Goal: Task Accomplishment & Management: Complete application form

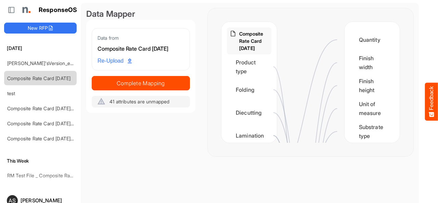
click at [358, 188] on main "Data Mapper Data from Composite Rate Card [DATE] Re-Upload Complete Mapping 41 …" at bounding box center [250, 115] width 338 height 224
click at [173, 178] on main "Data Mapper Data from Composite Rate Card [DATE] Re-Upload Complete Mapping 41 …" at bounding box center [250, 115] width 338 height 224
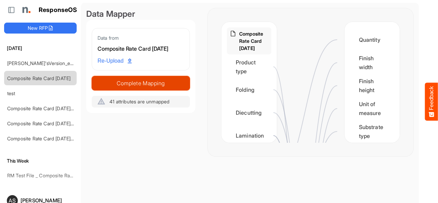
click at [134, 89] on button "Complete Mapping" at bounding box center [141, 83] width 98 height 14
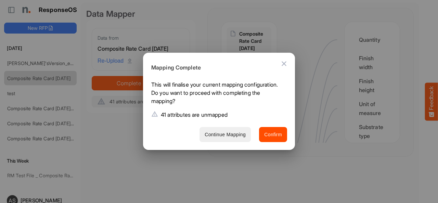
click at [238, 137] on span "Continue Mapping" at bounding box center [224, 134] width 41 height 9
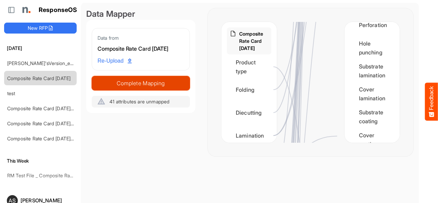
scroll to position [823, 0]
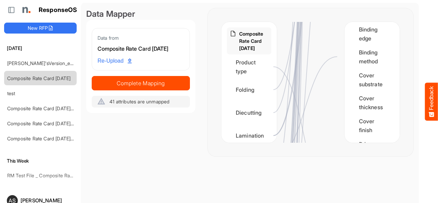
drag, startPoint x: 349, startPoint y: 76, endPoint x: 328, endPoint y: 87, distance: 24.0
click at [328, 87] on div "Composite Rate Card [DATE] Product type Folding Diecutting Lamination Binding m…" at bounding box center [310, 82] width 178 height 121
drag, startPoint x: 350, startPoint y: 79, endPoint x: 336, endPoint y: 91, distance: 19.2
click at [336, 91] on div "Composite Rate Card [DATE] Product type Folding Diecutting Lamination Binding m…" at bounding box center [310, 82] width 178 height 121
drag, startPoint x: 354, startPoint y: 79, endPoint x: 347, endPoint y: 85, distance: 9.0
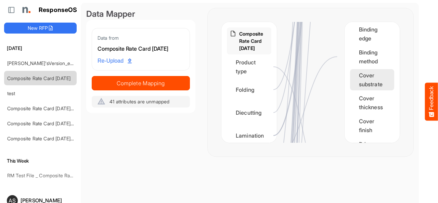
click at [350, 85] on div "Cover substrate" at bounding box center [372, 79] width 44 height 21
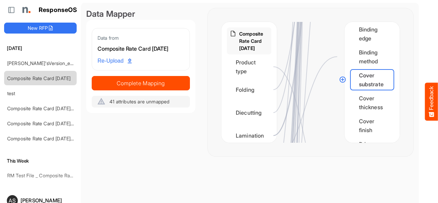
drag, startPoint x: 342, startPoint y: 78, endPoint x: 319, endPoint y: 91, distance: 26.0
click at [319, 91] on div "Composite Rate Card [DATE] Product type Folding Diecutting Lamination Binding m…" at bounding box center [310, 82] width 178 height 121
click at [342, 80] on circle at bounding box center [342, 79] width 8 height 8
drag, startPoint x: 342, startPoint y: 80, endPoint x: 272, endPoint y: 90, distance: 70.1
click at [272, 90] on div "Composite Rate Card [DATE] Product type Folding Diecutting Lamination Binding m…" at bounding box center [310, 82] width 178 height 121
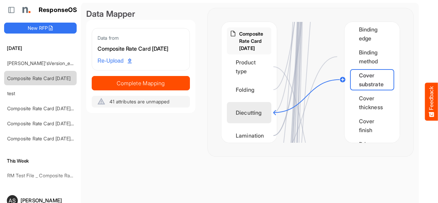
click at [262, 105] on div "Diecutting" at bounding box center [249, 112] width 44 height 21
click at [271, 181] on main "Data Mapper Data from Composite Rate Card [DATE] Re-Upload Complete Mapping 40 …" at bounding box center [250, 115] width 338 height 224
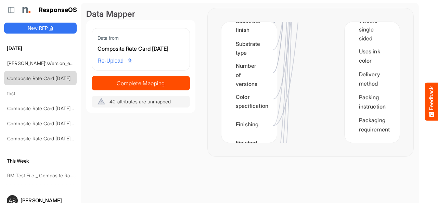
scroll to position [268, 0]
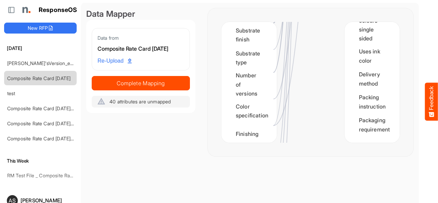
drag, startPoint x: 275, startPoint y: 123, endPoint x: 278, endPoint y: 135, distance: 12.7
click at [278, 135] on div at bounding box center [311, 82] width 68 height 121
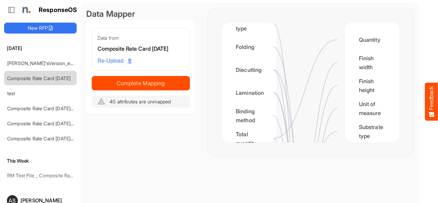
scroll to position [43, 0]
click at [358, 60] on div "Finish width" at bounding box center [372, 62] width 44 height 21
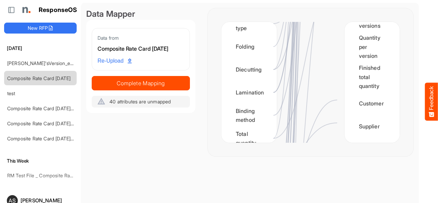
scroll to position [1228, 0]
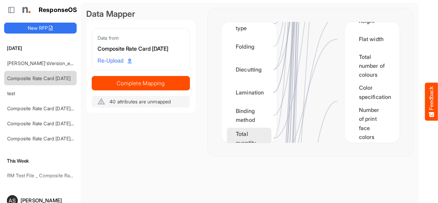
click at [261, 137] on div "Total quantity" at bounding box center [249, 138] width 44 height 21
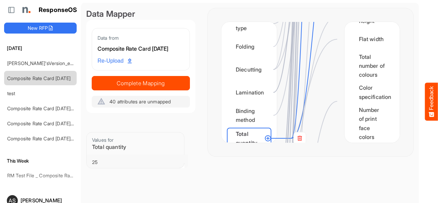
click at [261, 137] on div "Total quantity" at bounding box center [249, 138] width 44 height 21
click at [256, 121] on div "Binding method" at bounding box center [249, 115] width 44 height 21
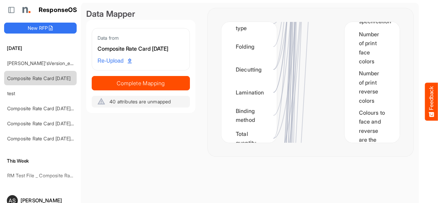
scroll to position [1566, 0]
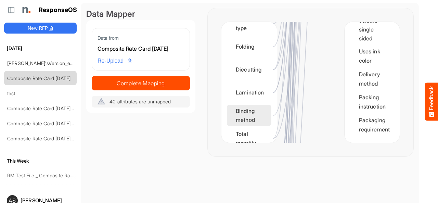
click at [256, 118] on div "Binding method" at bounding box center [249, 115] width 44 height 21
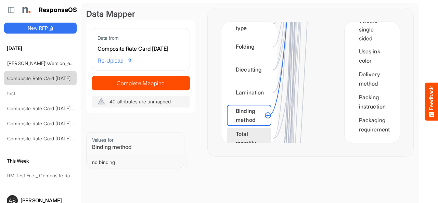
click at [254, 136] on div "Total quantity" at bounding box center [249, 138] width 44 height 21
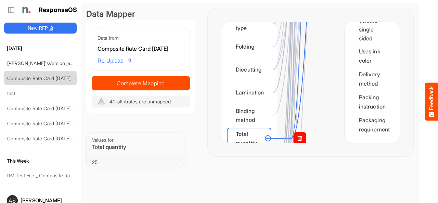
click at [297, 139] on rect at bounding box center [299, 138] width 12 height 12
click at [299, 139] on rect at bounding box center [299, 138] width 12 height 12
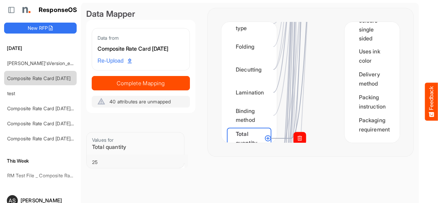
click at [300, 137] on rect at bounding box center [299, 138] width 12 height 12
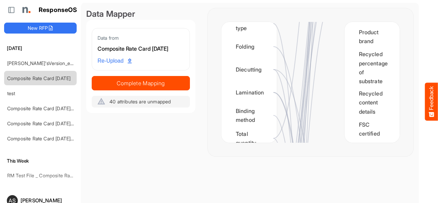
scroll to position [0, 0]
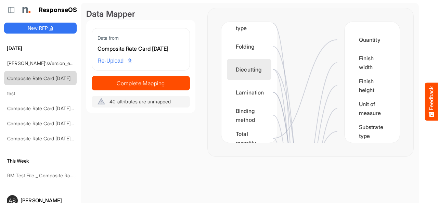
click at [262, 69] on div "Diecutting" at bounding box center [249, 69] width 44 height 21
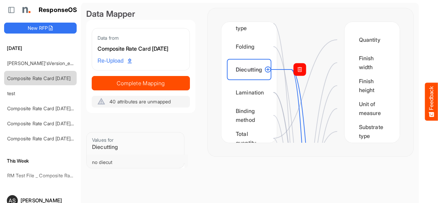
click at [301, 67] on rect at bounding box center [299, 69] width 12 height 12
click at [297, 70] on rect at bounding box center [299, 69] width 12 height 12
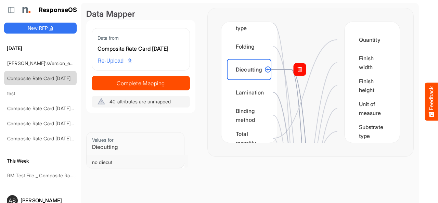
click at [297, 70] on rect at bounding box center [299, 69] width 12 height 12
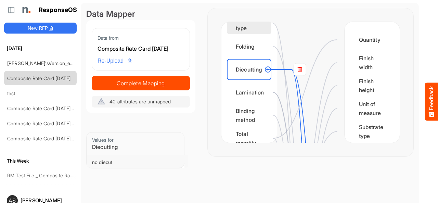
click at [255, 27] on div "Product type" at bounding box center [249, 23] width 44 height 21
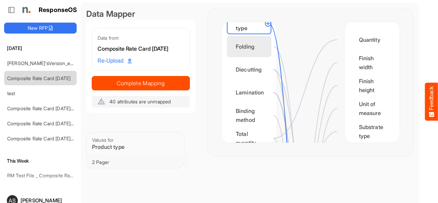
click at [252, 47] on div "Folding" at bounding box center [249, 46] width 44 height 21
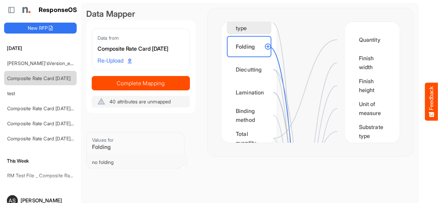
click at [235, 25] on div "Product type" at bounding box center [249, 23] width 44 height 21
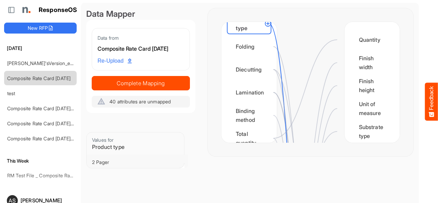
drag, startPoint x: 267, startPoint y: 24, endPoint x: 294, endPoint y: 36, distance: 29.2
click at [294, 36] on div "Composite Rate Card [DATE] Product type Folding Diecutting Lamination Binding m…" at bounding box center [310, 82] width 178 height 121
click at [350, 42] on div "Quantity" at bounding box center [372, 39] width 44 height 21
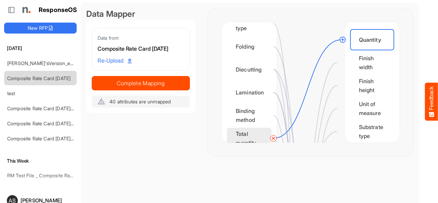
click at [256, 138] on div "Total quantity" at bounding box center [249, 138] width 44 height 21
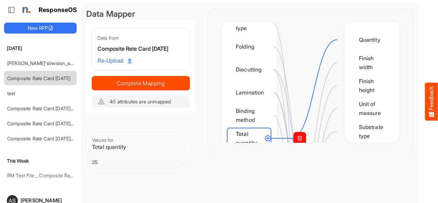
click at [298, 139] on rect at bounding box center [299, 138] width 12 height 12
click at [337, 40] on circle at bounding box center [337, 40] width 8 height 8
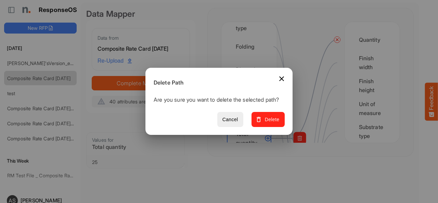
click at [270, 123] on span "Delete" at bounding box center [267, 119] width 23 height 9
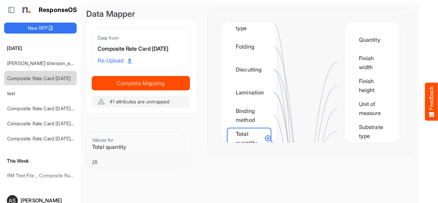
click at [142, 162] on div "25" at bounding box center [137, 162] width 90 height 7
click at [143, 151] on div "Values for Total quantity" at bounding box center [135, 143] width 97 height 22
click at [263, 138] on div "Total quantity" at bounding box center [249, 138] width 44 height 21
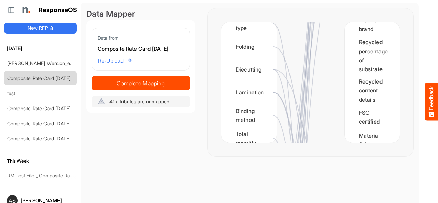
scroll to position [278, 0]
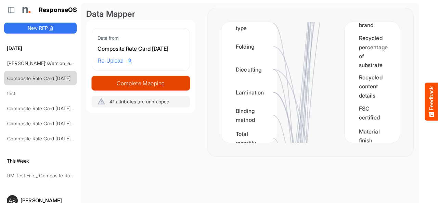
click at [154, 84] on span "Complete Mapping" at bounding box center [140, 83] width 97 height 10
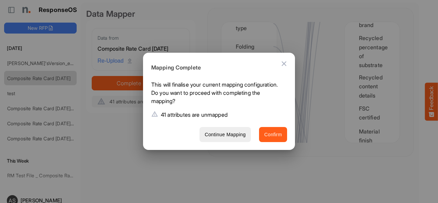
click at [276, 135] on span "Confirm" at bounding box center [273, 134] width 18 height 9
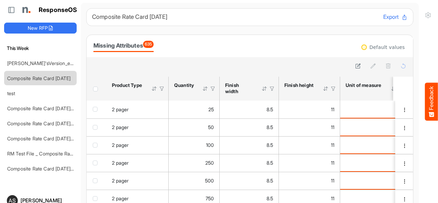
click at [383, 18] on button "Export" at bounding box center [395, 17] width 24 height 9
click at [401, 18] on icon at bounding box center [404, 17] width 6 height 6
click at [271, 26] on div "Composite Rate Card [DATE] Export Missing Attributes 635 Default values sfgridd…" at bounding box center [249, 145] width 327 height 274
click at [154, 46] on span "635" at bounding box center [148, 44] width 11 height 7
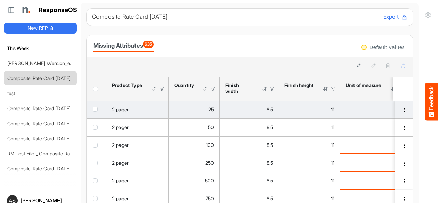
click at [93, 109] on span "checkbox" at bounding box center [95, 109] width 5 height 5
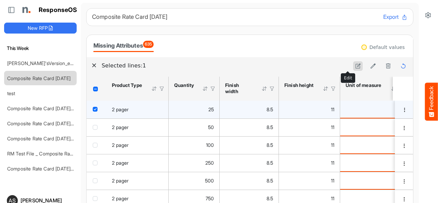
click at [355, 67] on icon at bounding box center [358, 66] width 6 height 6
click at [361, 67] on icon "button" at bounding box center [364, 65] width 6 height 6
click at [361, 67] on button "Save" at bounding box center [369, 65] width 17 height 9
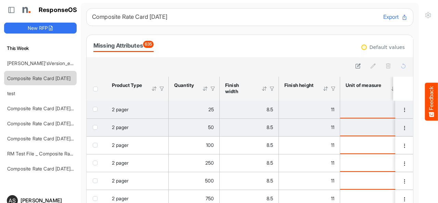
click at [96, 128] on span "checkbox" at bounding box center [95, 127] width 5 height 5
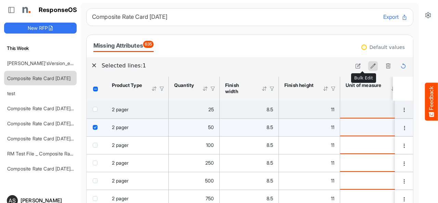
click at [370, 66] on icon at bounding box center [373, 66] width 6 height 6
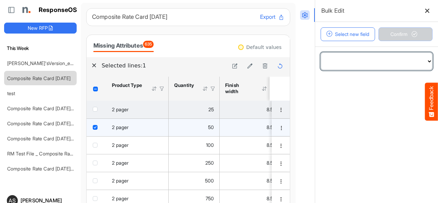
click at [346, 54] on select "**********" at bounding box center [376, 61] width 111 height 17
select select "**********"
click at [321, 53] on select "**********" at bounding box center [376, 61] width 111 height 17
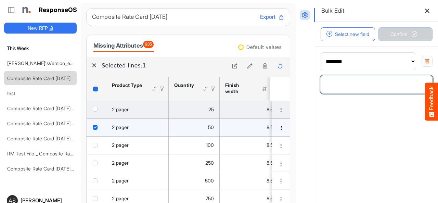
click at [373, 82] on input "number" at bounding box center [376, 84] width 111 height 17
type input "***"
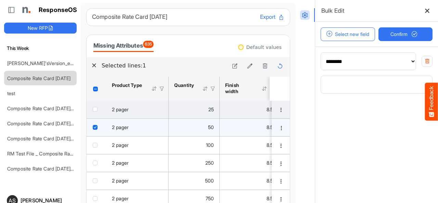
click at [386, 117] on main "**********" at bounding box center [376, 124] width 123 height 156
click at [389, 39] on button "Confirm" at bounding box center [405, 34] width 54 height 14
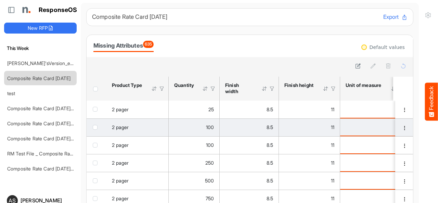
click at [97, 128] on span "checkbox" at bounding box center [95, 127] width 5 height 5
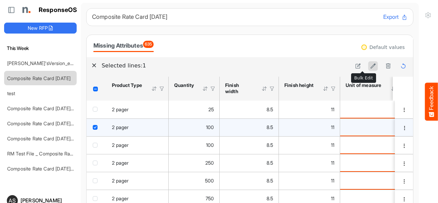
click at [370, 64] on icon at bounding box center [373, 66] width 6 height 6
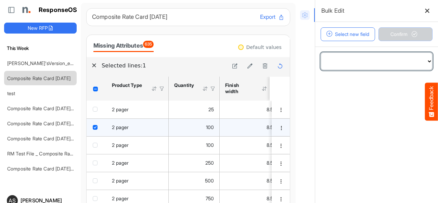
click at [418, 63] on select "**********" at bounding box center [376, 61] width 111 height 17
select select "**********"
click at [321, 53] on select "**********" at bounding box center [376, 61] width 111 height 17
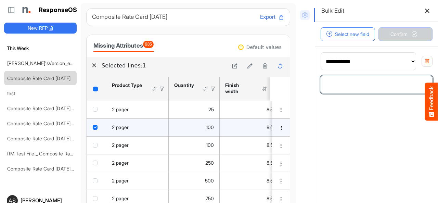
click at [339, 84] on input "number" at bounding box center [376, 84] width 111 height 17
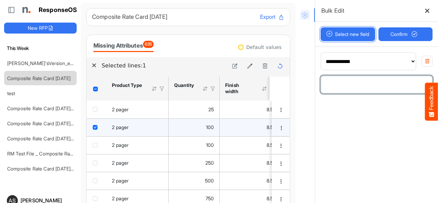
type input "**"
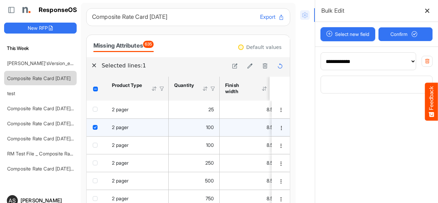
click at [323, 35] on span "button" at bounding box center [329, 34] width 12 height 6
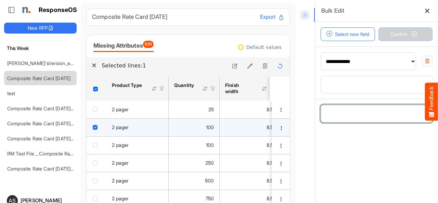
click at [415, 112] on select "**********" at bounding box center [376, 113] width 111 height 17
select select "**********"
click at [321, 105] on select "**********" at bounding box center [376, 113] width 111 height 17
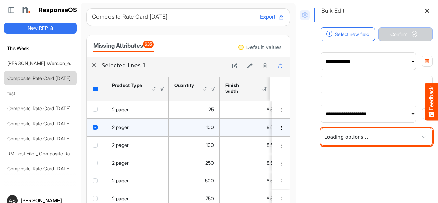
click at [351, 137] on span at bounding box center [376, 136] width 111 height 17
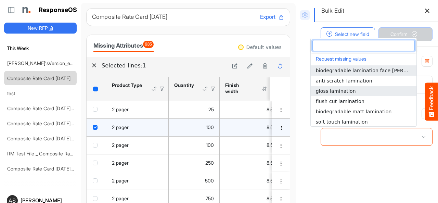
click at [328, 86] on li "gloss lamination" at bounding box center [363, 91] width 106 height 10
type input "**********"
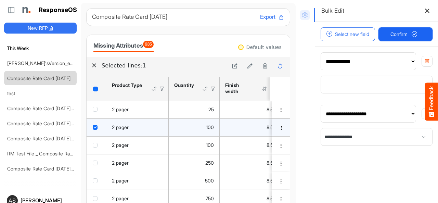
click at [391, 35] on span "Confirm" at bounding box center [405, 34] width 30 height 8
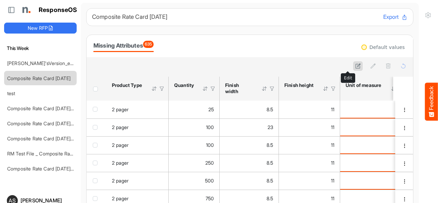
click at [355, 66] on icon at bounding box center [358, 66] width 6 height 6
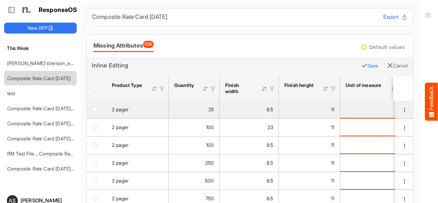
click at [92, 111] on td "checkbox" at bounding box center [97, 110] width 20 height 18
click at [95, 110] on span "checkbox" at bounding box center [95, 109] width 5 height 5
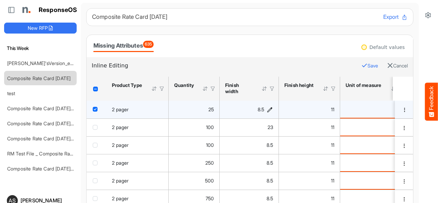
click at [271, 110] on icon "8.5 is template cell Column Header httpsnorthellcomontologiesmapping-rulesmeasu…" at bounding box center [270, 109] width 6 height 6
click at [228, 110] on input "***" at bounding box center [243, 110] width 40 height 14
click at [239, 109] on input "***" at bounding box center [243, 110] width 40 height 14
click at [234, 108] on input "**********" at bounding box center [243, 110] width 40 height 14
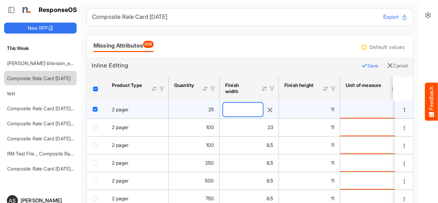
scroll to position [0, 0]
click at [234, 108] on input "**********" at bounding box center [243, 110] width 40 height 14
type input "**********"
click at [361, 67] on button "Save" at bounding box center [369, 65] width 17 height 9
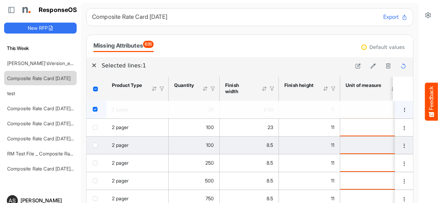
click at [282, 145] on td "11" at bounding box center [309, 145] width 61 height 18
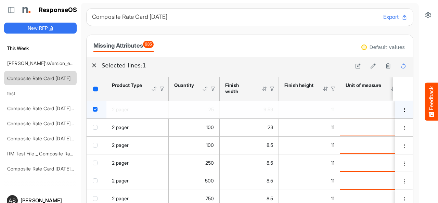
click at [302, 47] on div "Missing Attributes 635" at bounding box center [249, 46] width 312 height 12
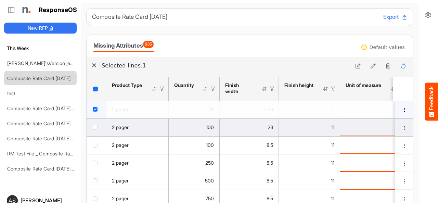
click at [94, 130] on td "checkbox" at bounding box center [97, 127] width 20 height 18
click at [94, 129] on span "checkbox" at bounding box center [95, 127] width 5 height 5
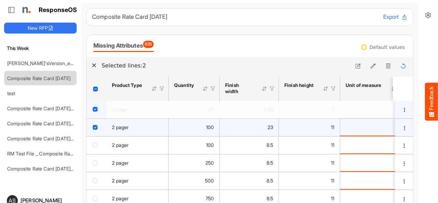
click at [385, 67] on icon at bounding box center [388, 66] width 6 height 6
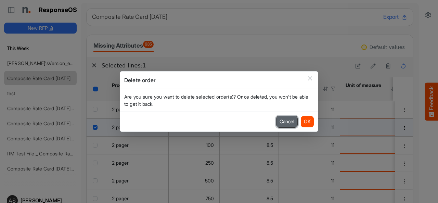
click at [289, 121] on button "Cancel" at bounding box center [286, 121] width 21 height 11
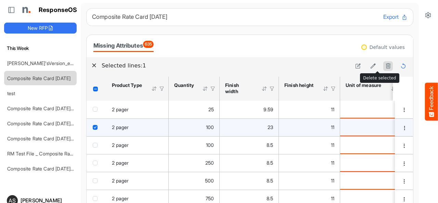
click at [385, 67] on icon at bounding box center [388, 66] width 6 height 6
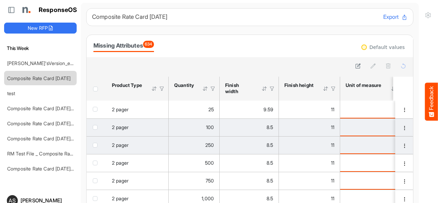
click at [95, 145] on span "checkbox" at bounding box center [95, 145] width 5 height 5
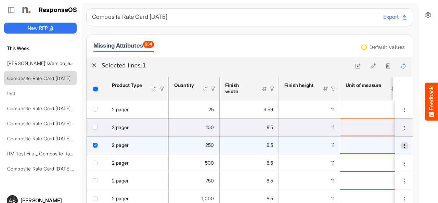
click at [402, 145] on span "dropdownbutton" at bounding box center [404, 145] width 5 height 5
click at [397, 158] on span at bounding box center [395, 156] width 6 height 10
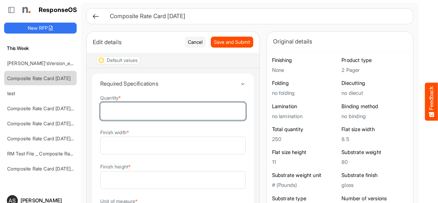
click at [126, 111] on input "***" at bounding box center [173, 111] width 145 height 17
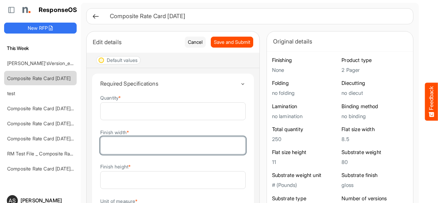
click at [107, 143] on input "***" at bounding box center [173, 145] width 145 height 17
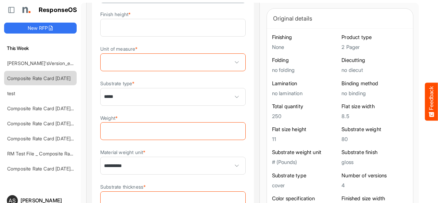
scroll to position [145, 0]
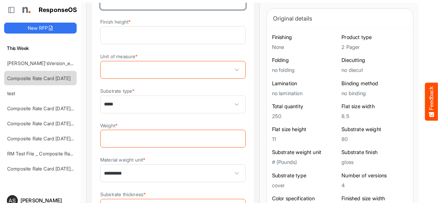
type input "***"
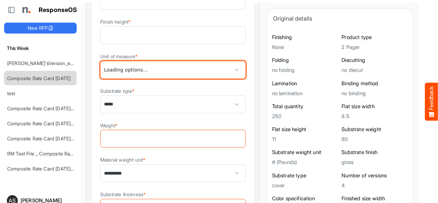
click at [231, 68] on span at bounding box center [236, 70] width 10 height 10
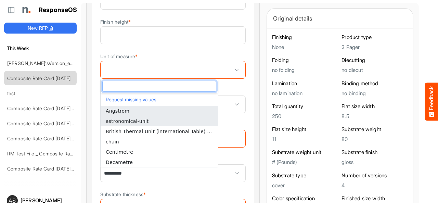
click at [137, 121] on span "astronomical-unit" at bounding box center [127, 120] width 43 height 5
type input "**********"
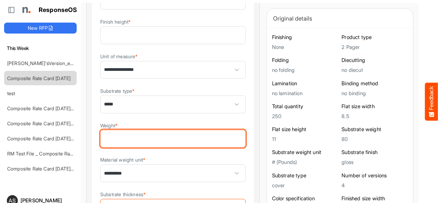
click at [130, 136] on input "Weight *" at bounding box center [173, 138] width 145 height 17
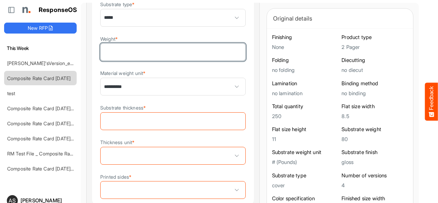
scroll to position [238, 0]
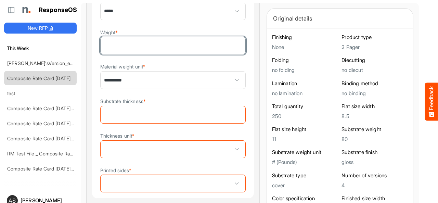
type input "***"
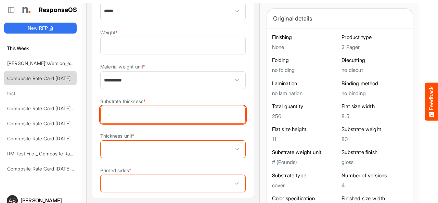
click at [161, 113] on input "Substrate thickness *" at bounding box center [173, 114] width 145 height 17
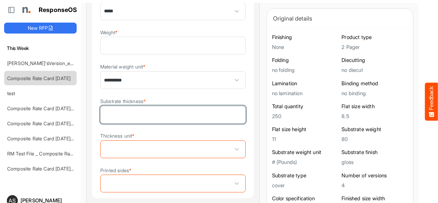
type input "*"
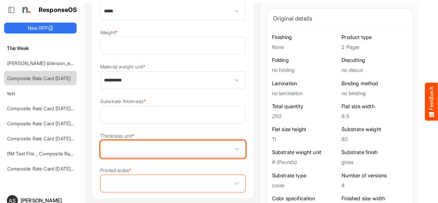
click at [127, 145] on span at bounding box center [173, 149] width 145 height 17
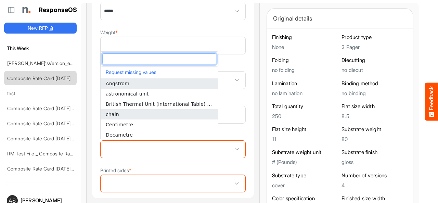
click at [114, 116] on span "chain" at bounding box center [112, 113] width 13 height 5
type input "*****"
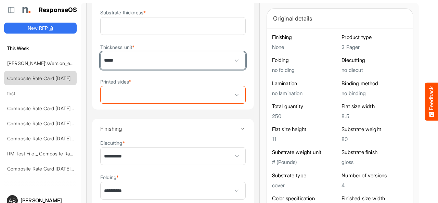
scroll to position [333, 0]
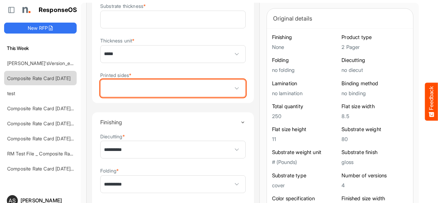
click at [231, 90] on span at bounding box center [236, 88] width 10 height 10
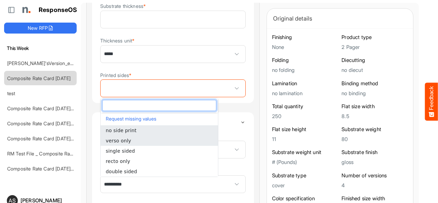
click at [159, 144] on li "verso only" at bounding box center [159, 140] width 117 height 10
type input "**********"
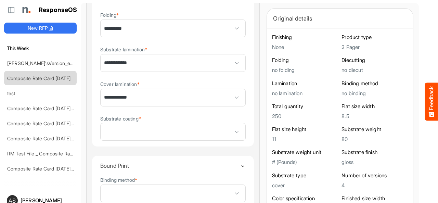
scroll to position [496, 0]
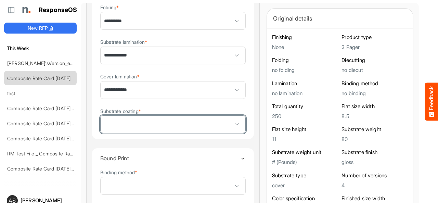
click at [231, 126] on span at bounding box center [236, 124] width 10 height 10
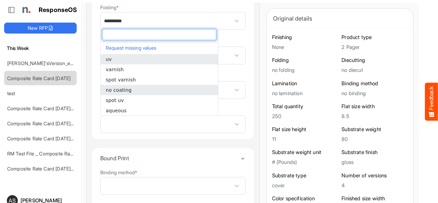
click at [122, 91] on span "no coating" at bounding box center [119, 89] width 26 height 5
type input "**********"
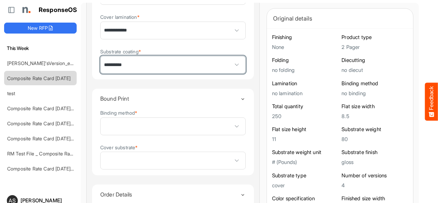
scroll to position [560, 0]
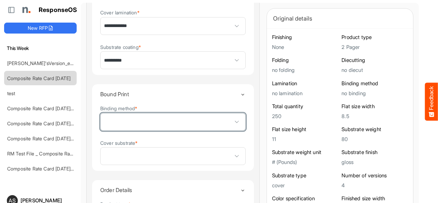
click at [231, 125] on span at bounding box center [236, 122] width 10 height 10
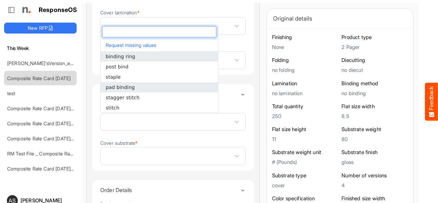
click at [134, 87] on li "pad binding" at bounding box center [159, 87] width 117 height 10
type input "**********"
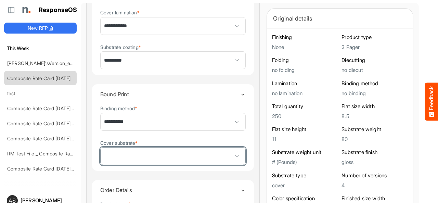
click at [135, 155] on span at bounding box center [173, 155] width 145 height 17
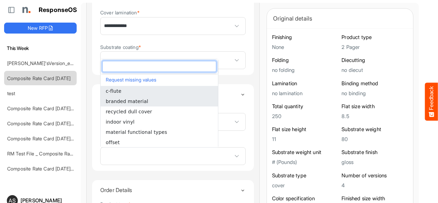
click at [122, 99] on span "branded material" at bounding box center [127, 100] width 42 height 5
type input "**********"
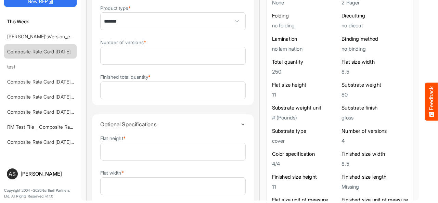
scroll to position [734, 0]
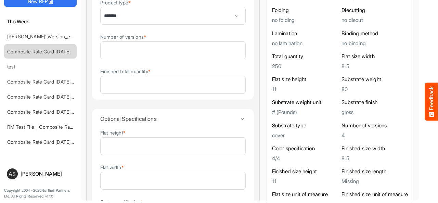
drag, startPoint x: 410, startPoint y: 169, endPoint x: 429, endPoint y: 162, distance: 19.5
click at [429, 162] on div at bounding box center [427, 88] width 19 height 230
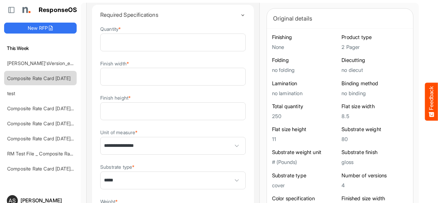
scroll to position [0, 0]
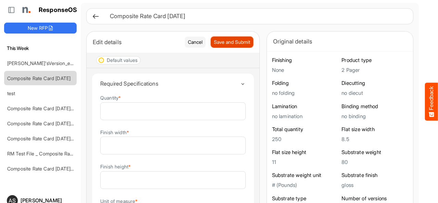
click at [214, 44] on span "Save and Submit" at bounding box center [232, 42] width 36 height 8
